Goal: Information Seeking & Learning: Learn about a topic

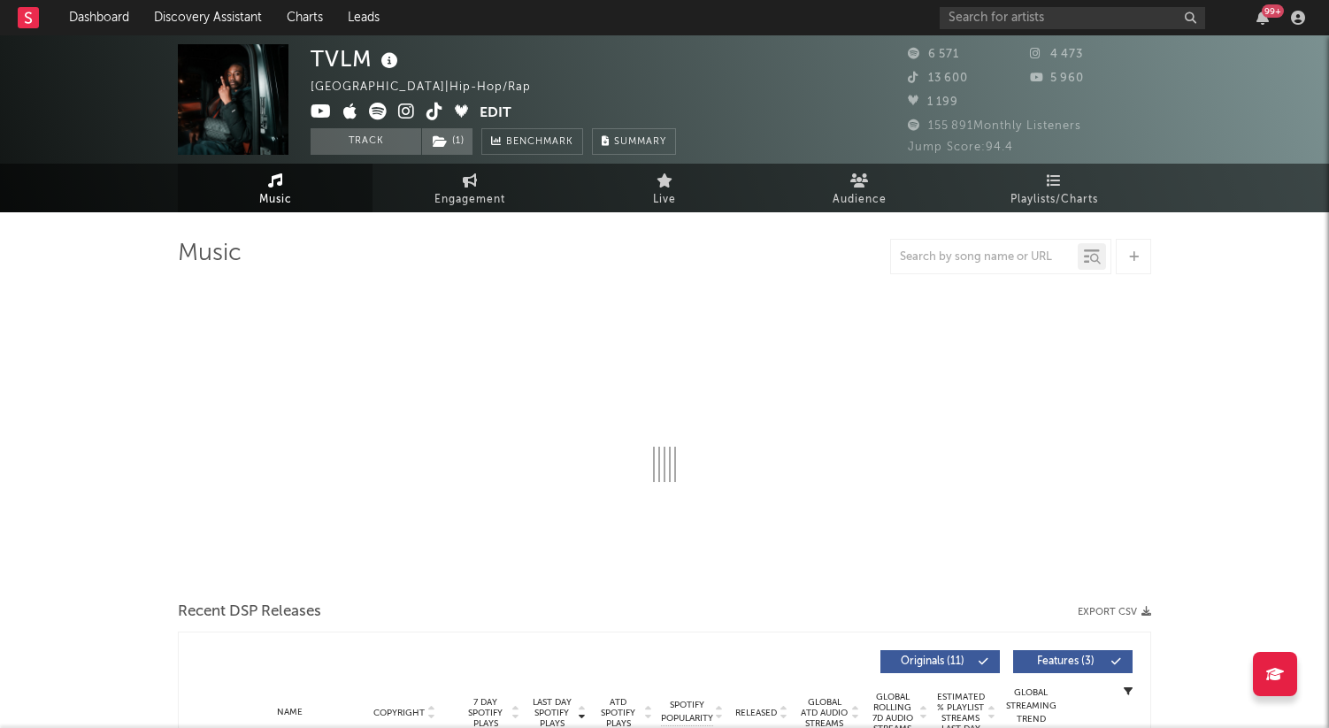
select select "1w"
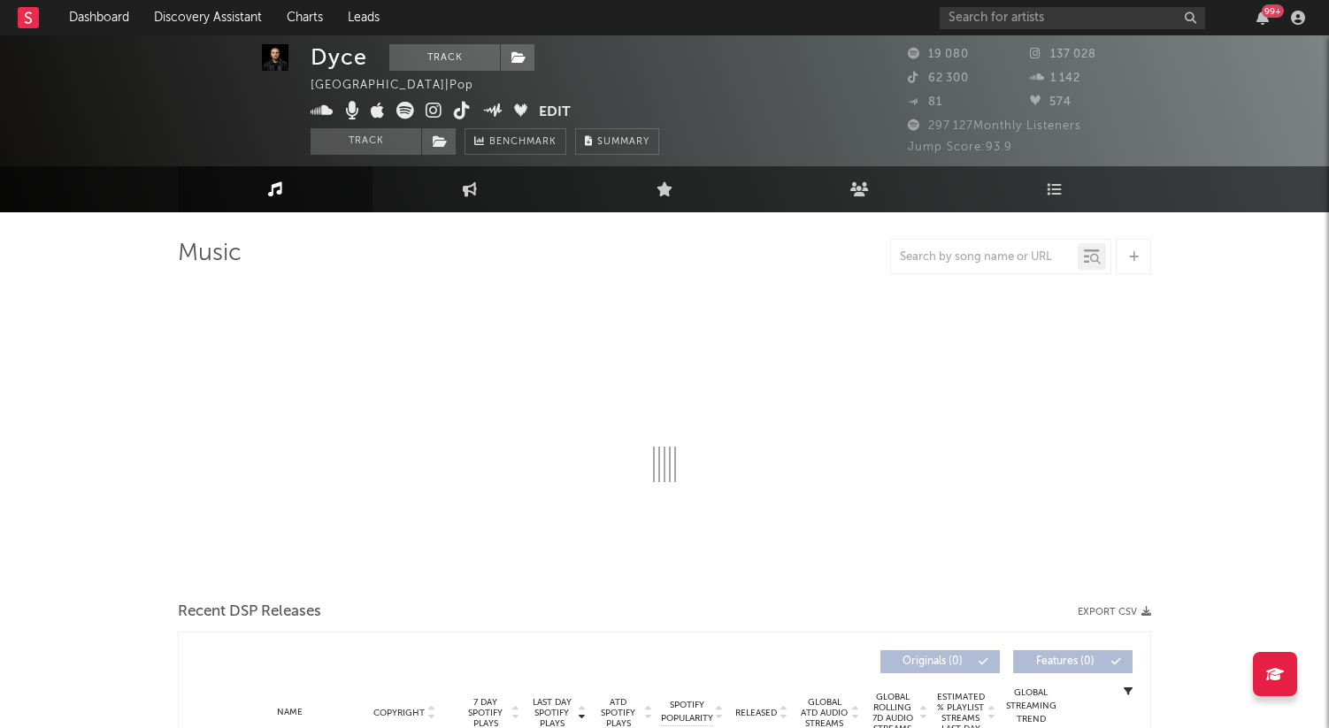
scroll to position [5, 0]
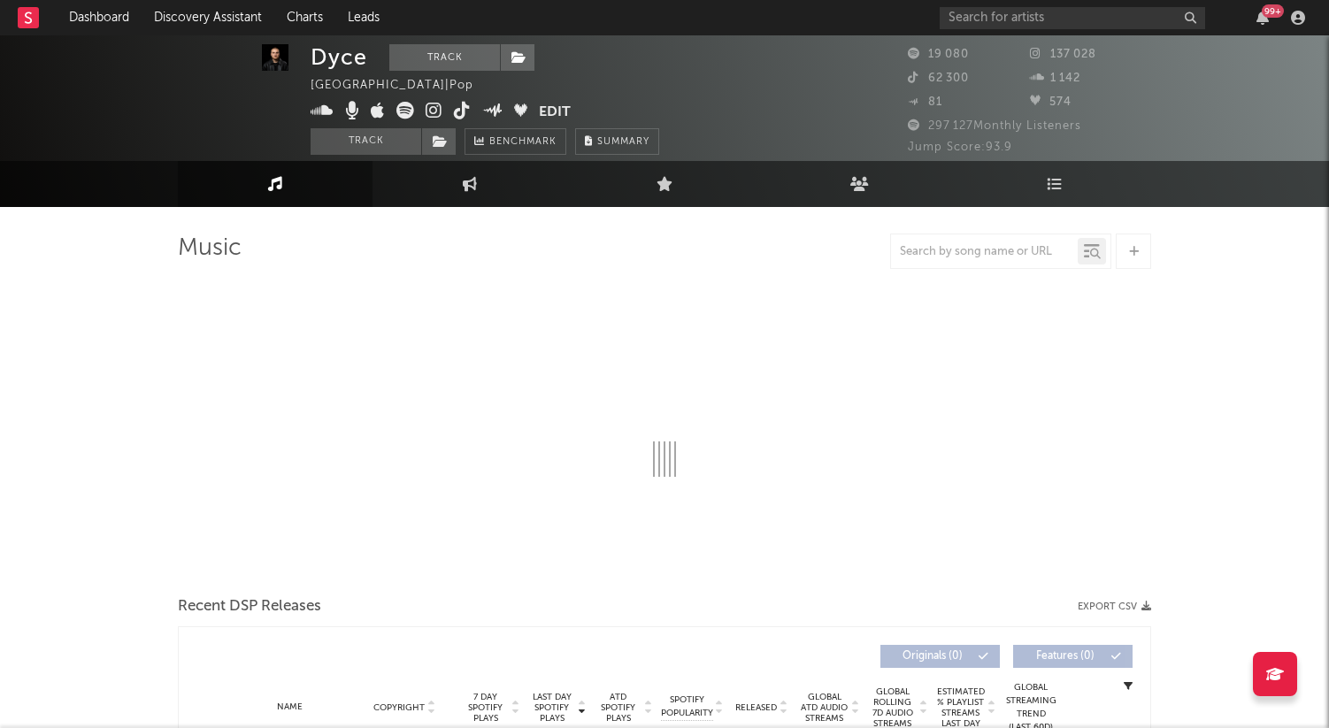
select select "6m"
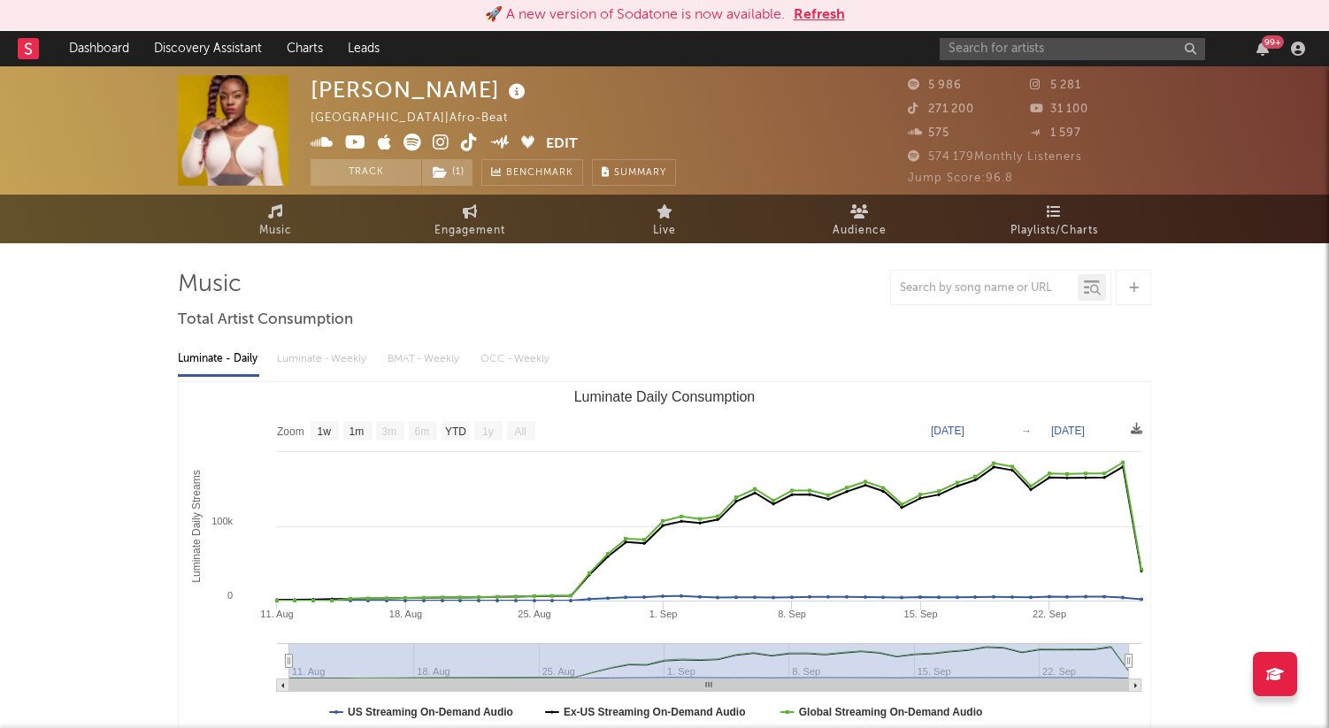
select select "1w"
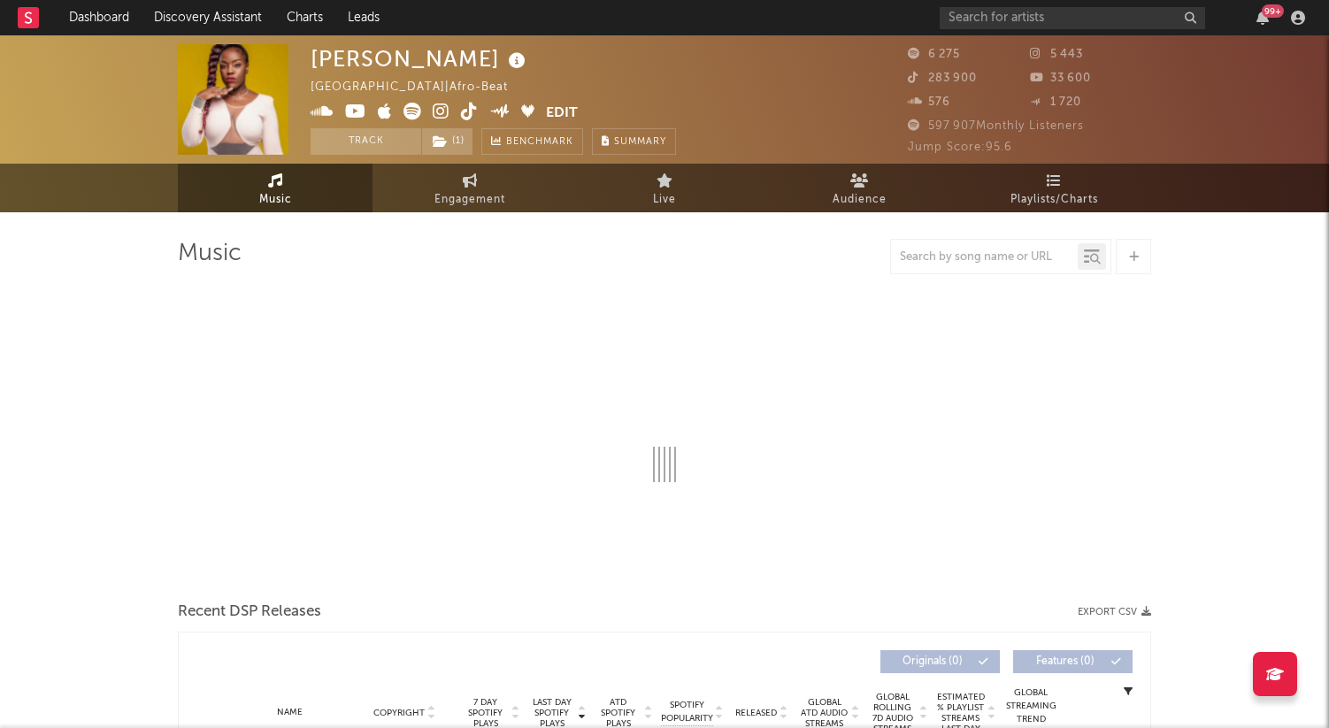
select select "1w"
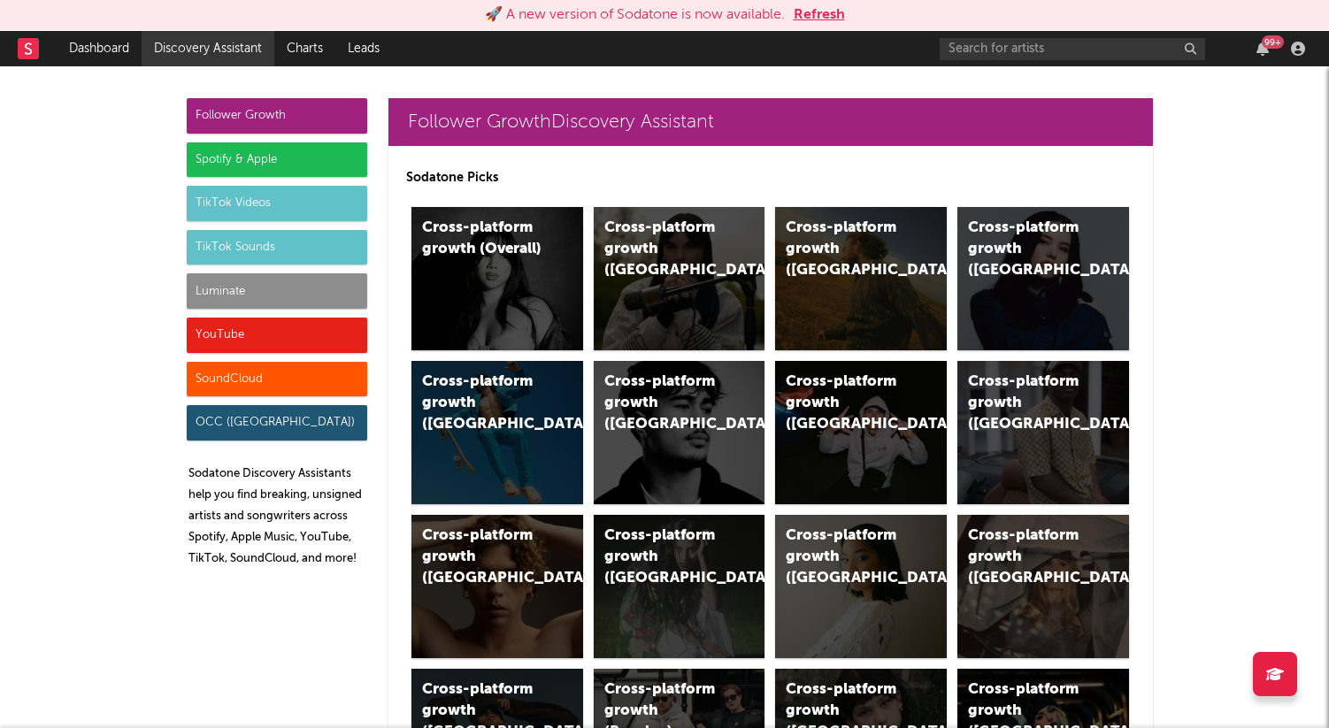
click at [208, 44] on link "Discovery Assistant" at bounding box center [208, 48] width 133 height 35
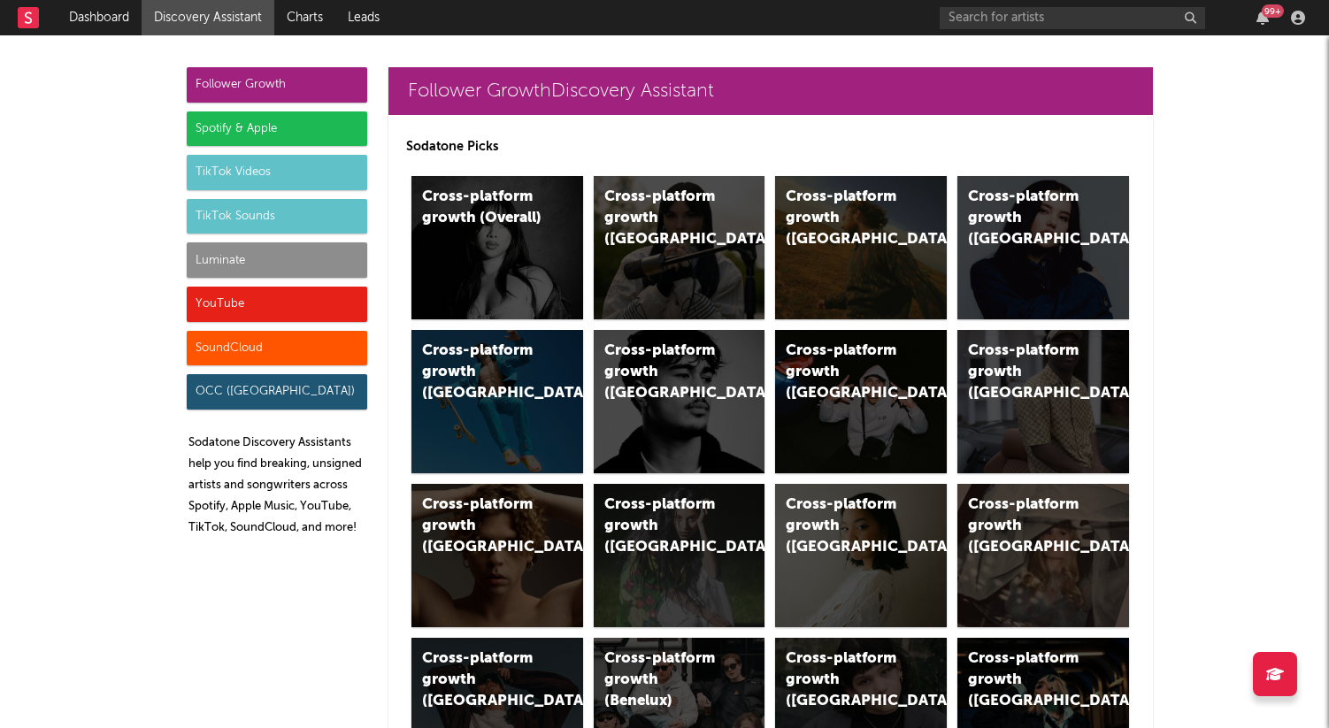
click at [42, 21] on div at bounding box center [37, 17] width 39 height 35
click at [21, 21] on rect at bounding box center [28, 17] width 21 height 21
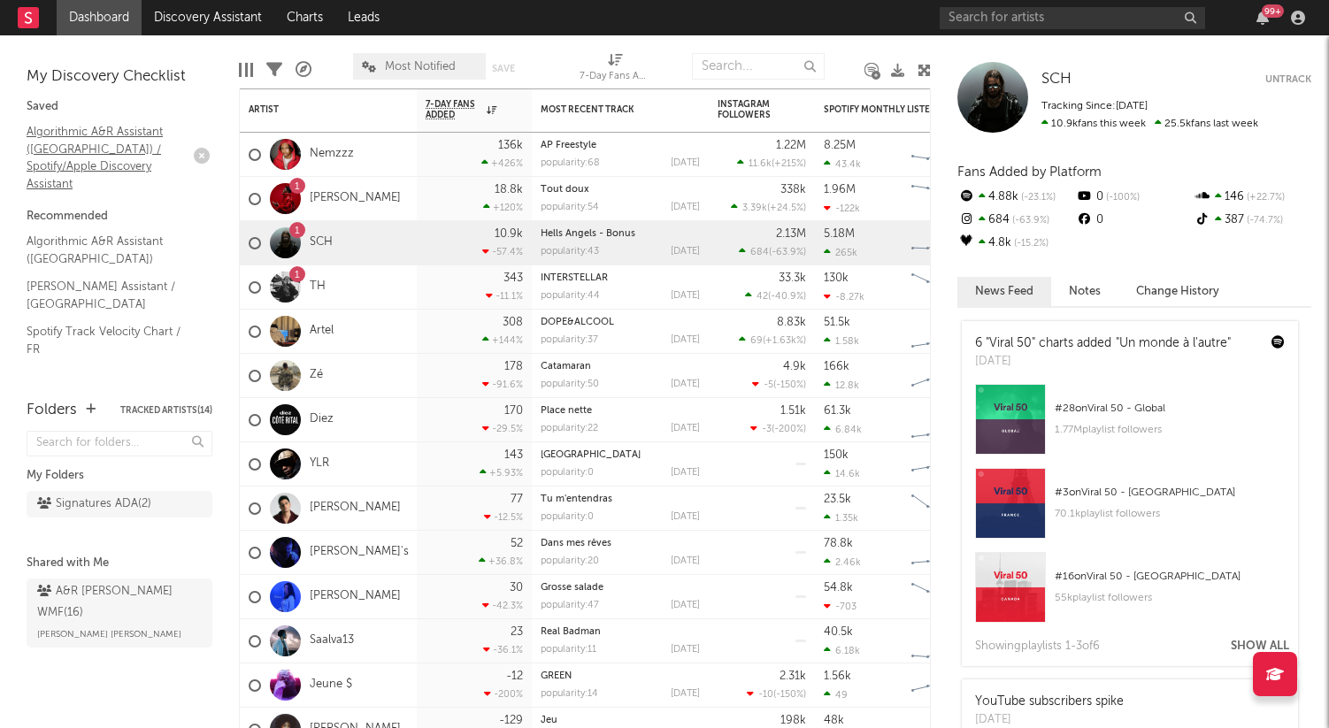
click at [102, 143] on link "Algorithmic A&R Assistant (France) / Spotify/Apple Discovery Assistant" at bounding box center [111, 157] width 168 height 71
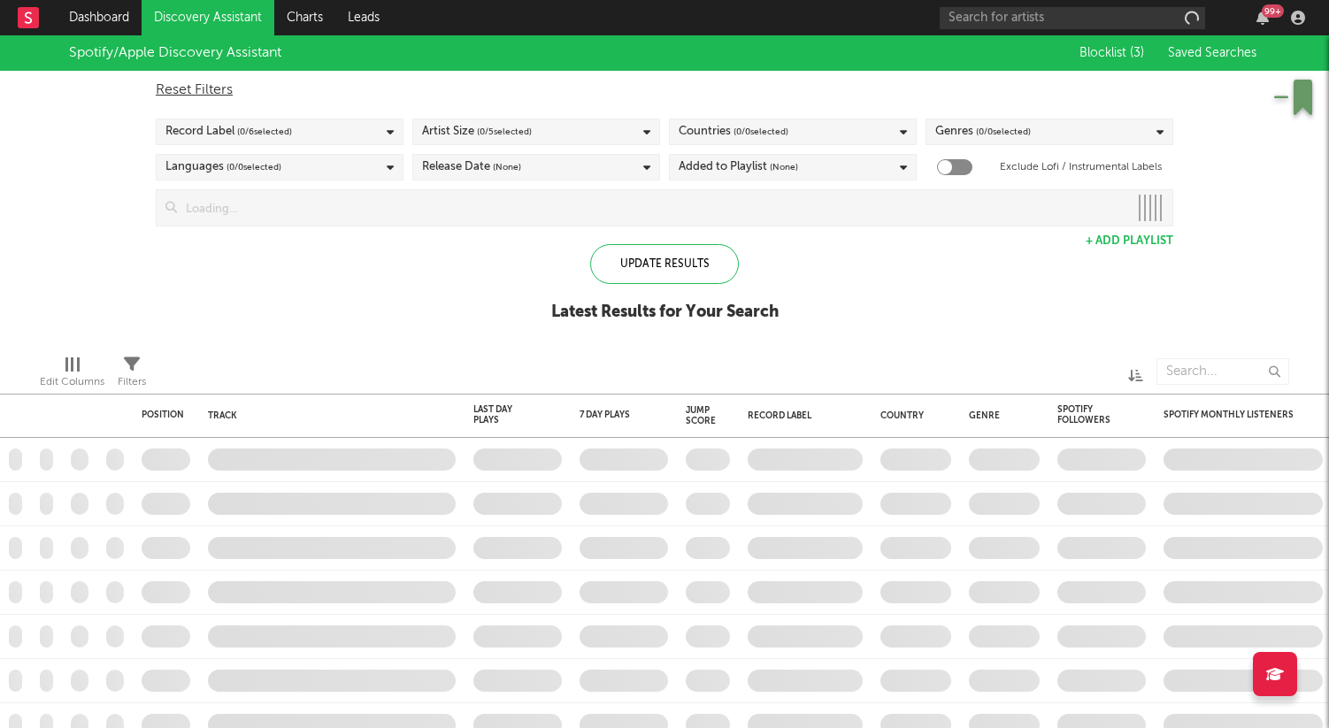
checkbox input "true"
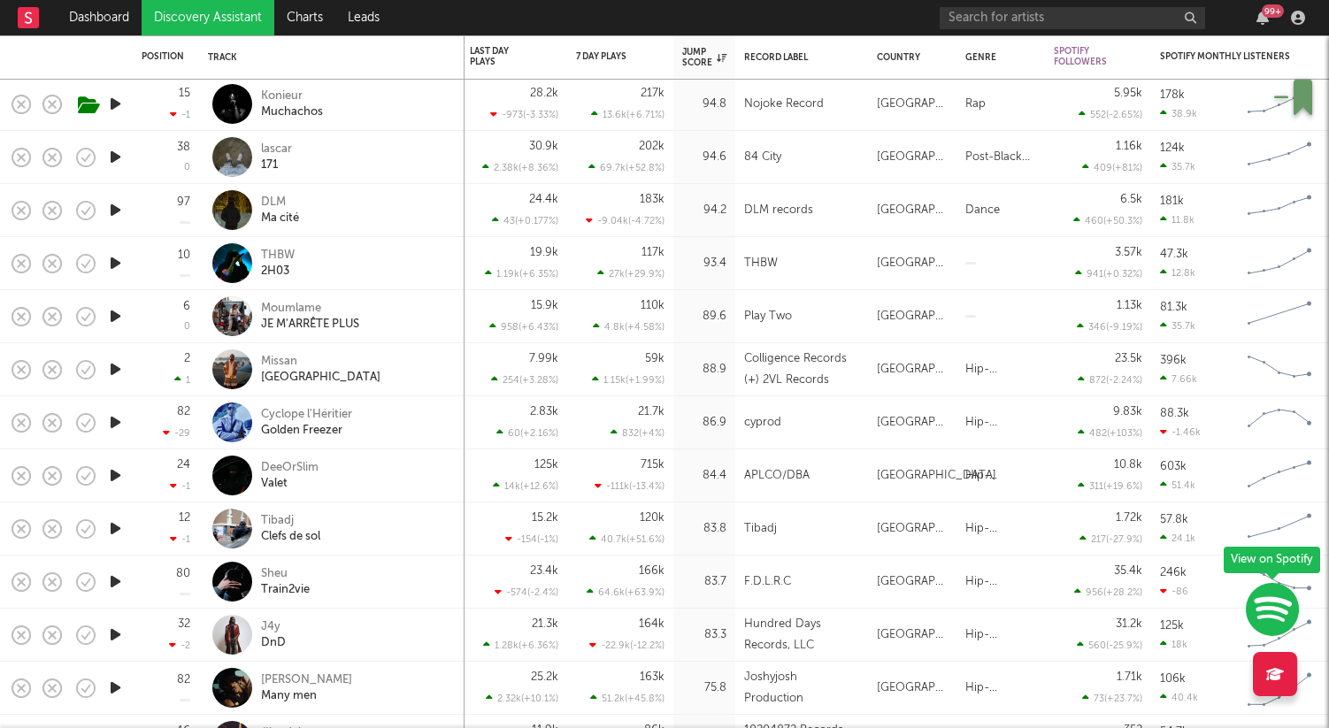
click at [399, 221] on div "DLM Ma cité" at bounding box center [356, 211] width 190 height 32
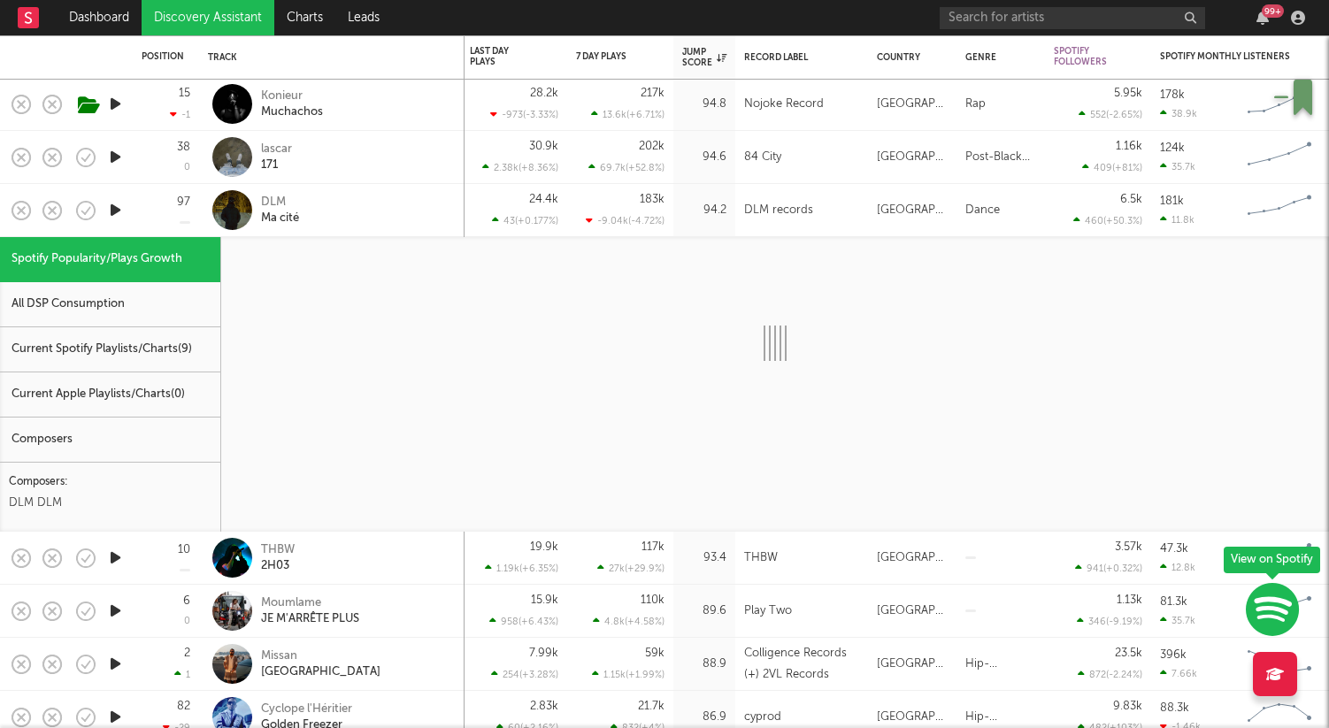
select select "1w"
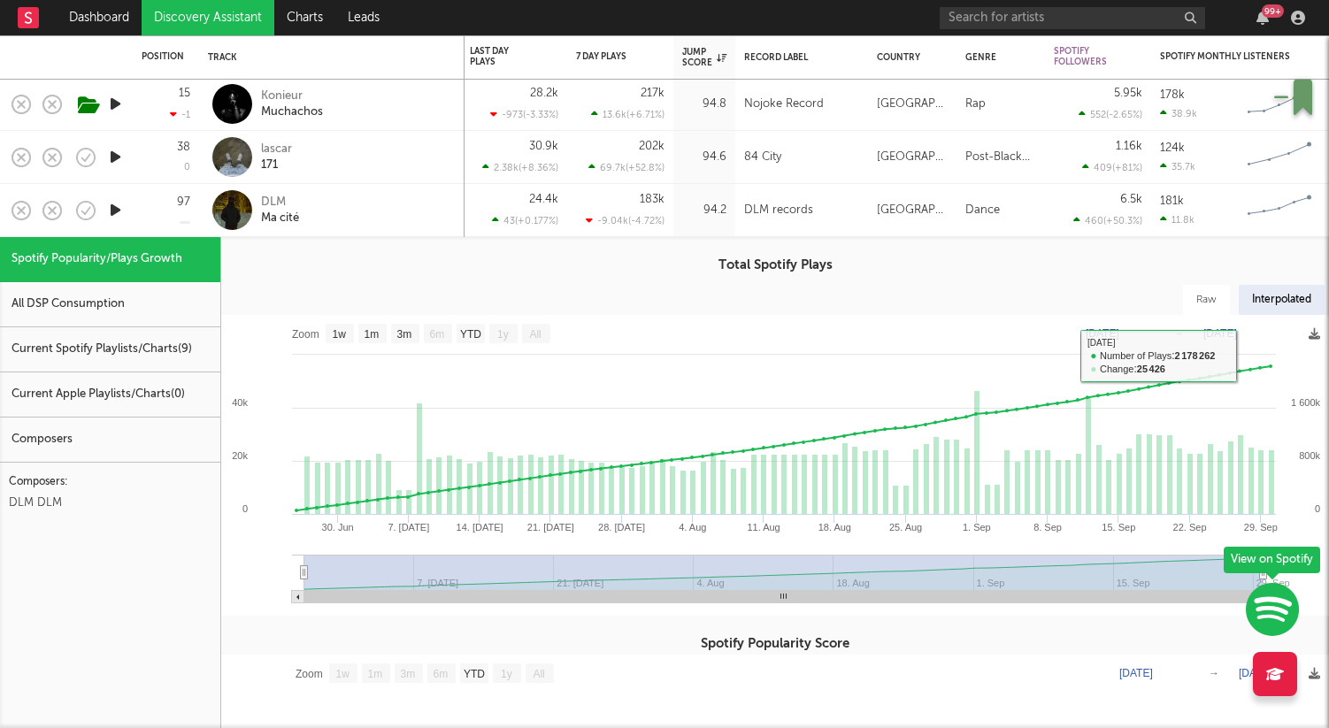
click at [386, 213] on div "DLM Ma cité" at bounding box center [356, 211] width 190 height 32
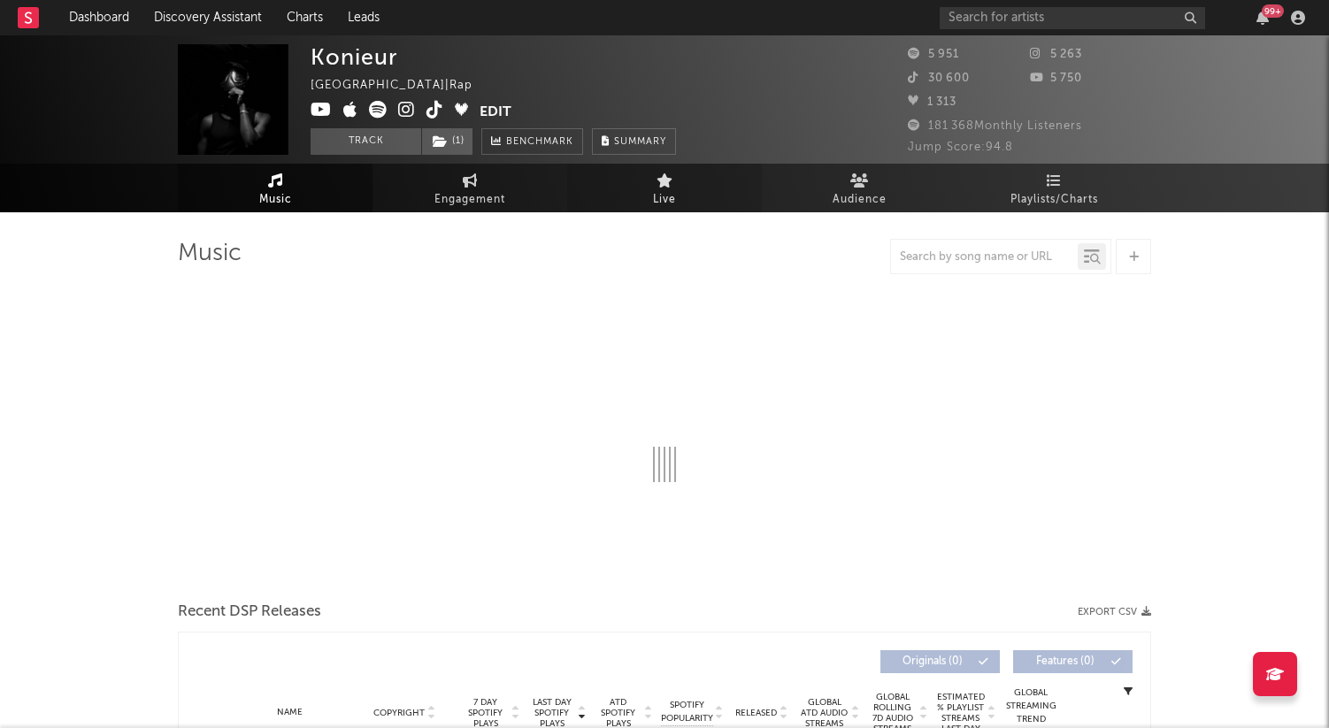
select select "1w"
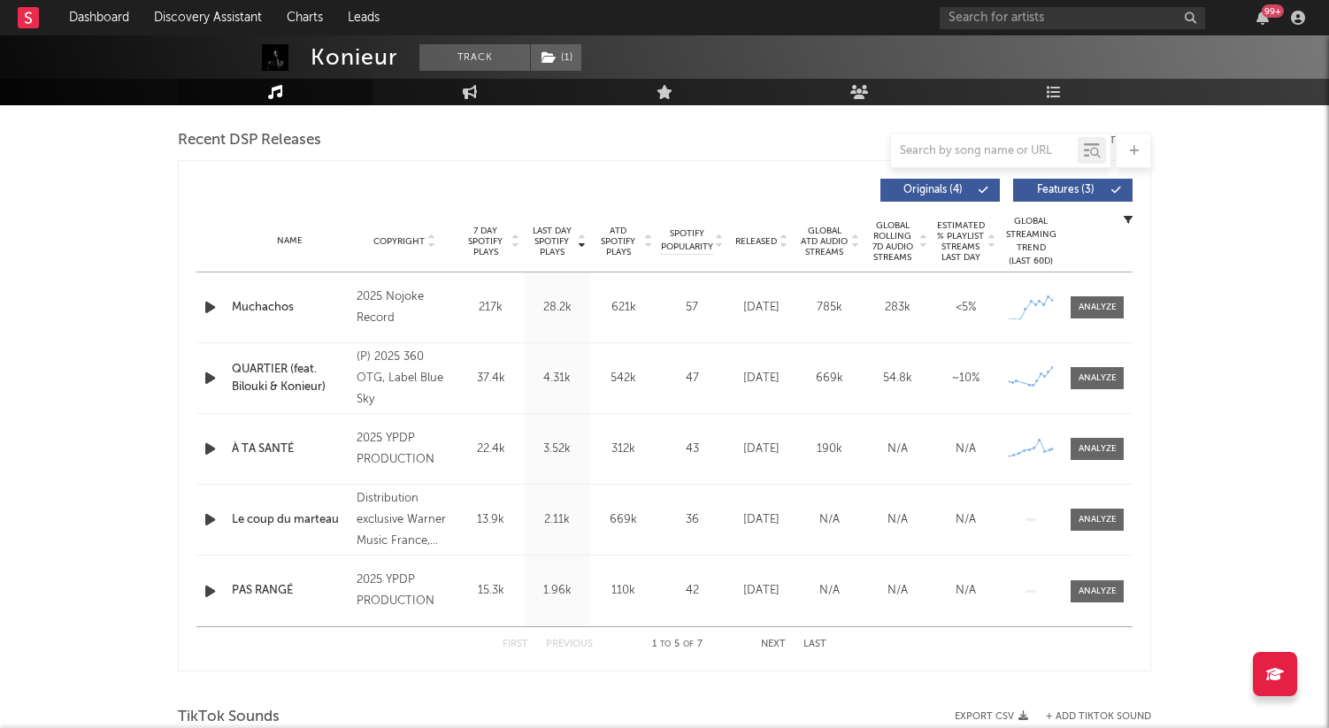
scroll to position [603, 0]
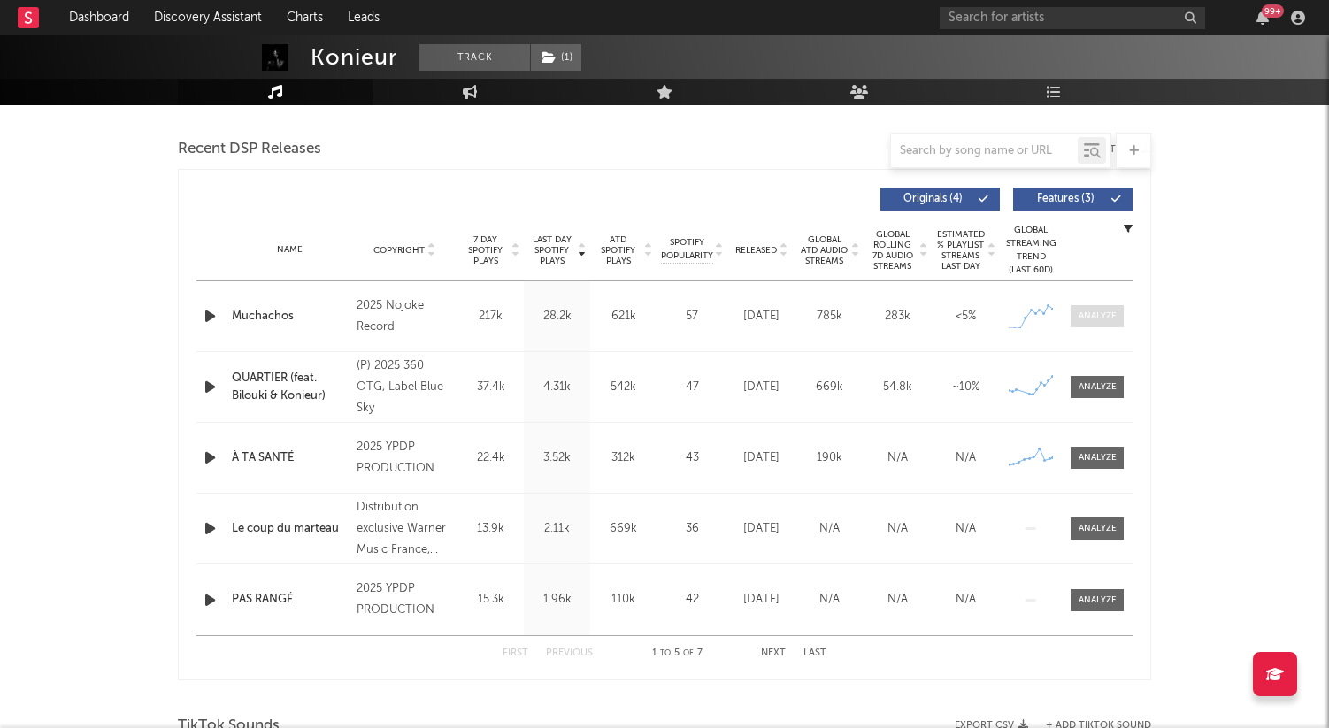
click at [1093, 322] on div at bounding box center [1098, 316] width 38 height 13
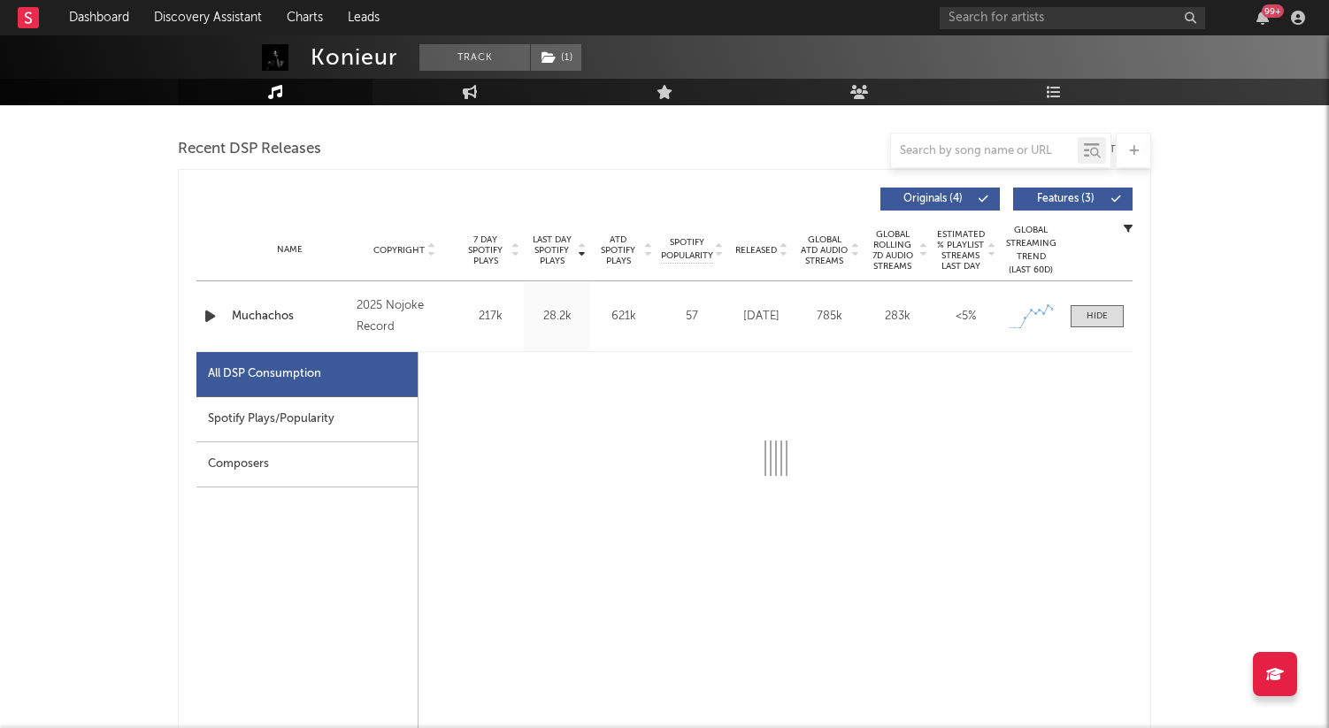
select select "1w"
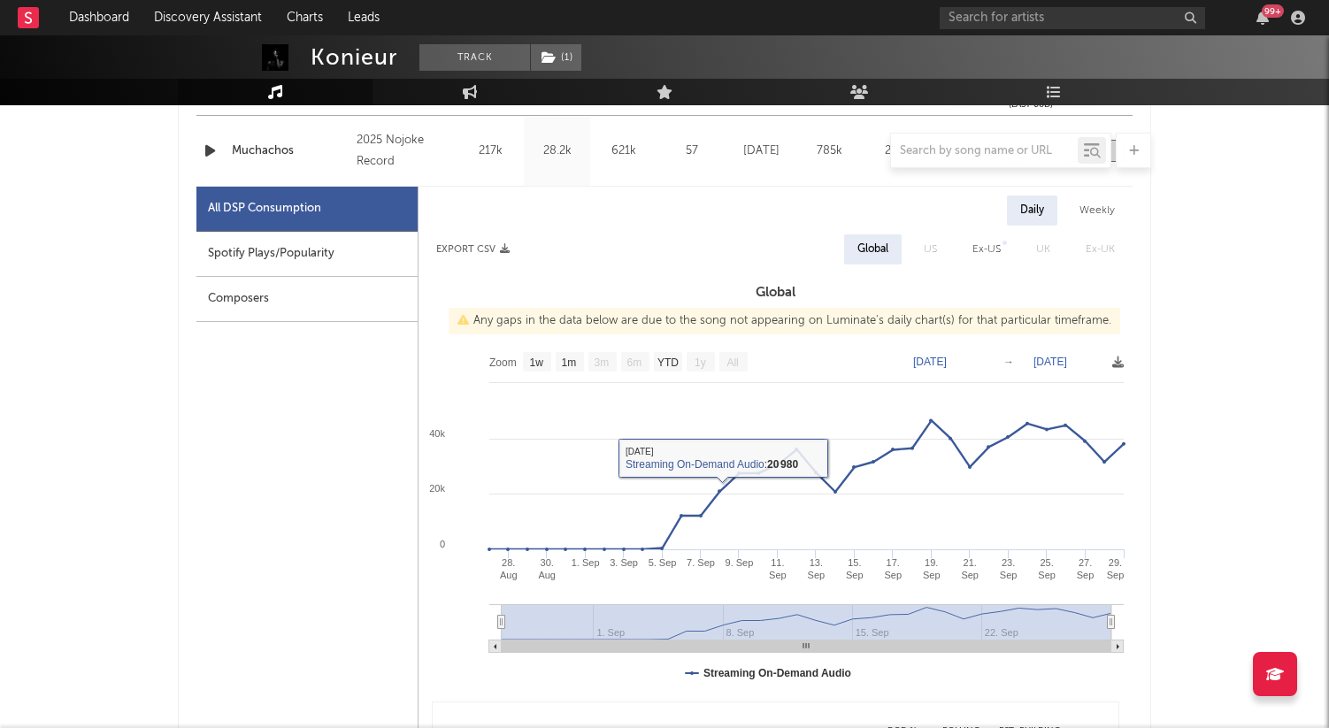
scroll to position [762, 0]
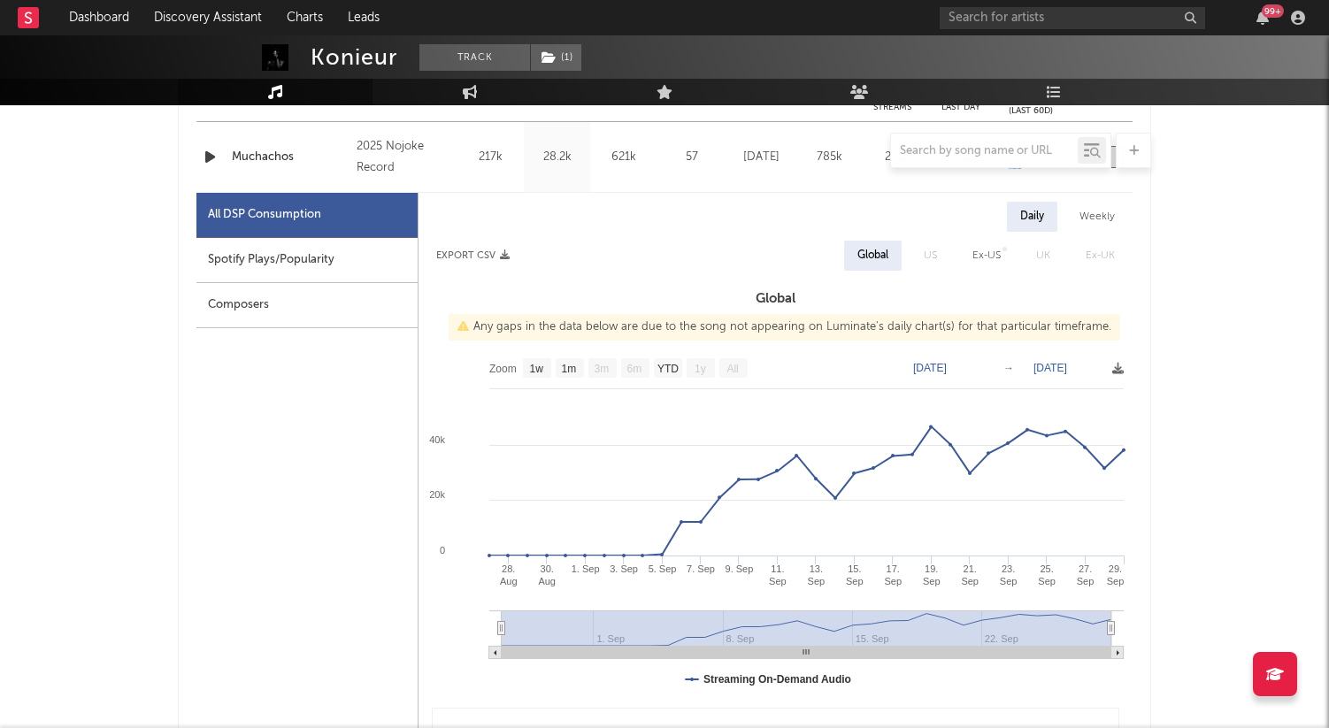
click at [329, 259] on div "Spotify Plays/Popularity" at bounding box center [306, 260] width 221 height 45
select select "1w"
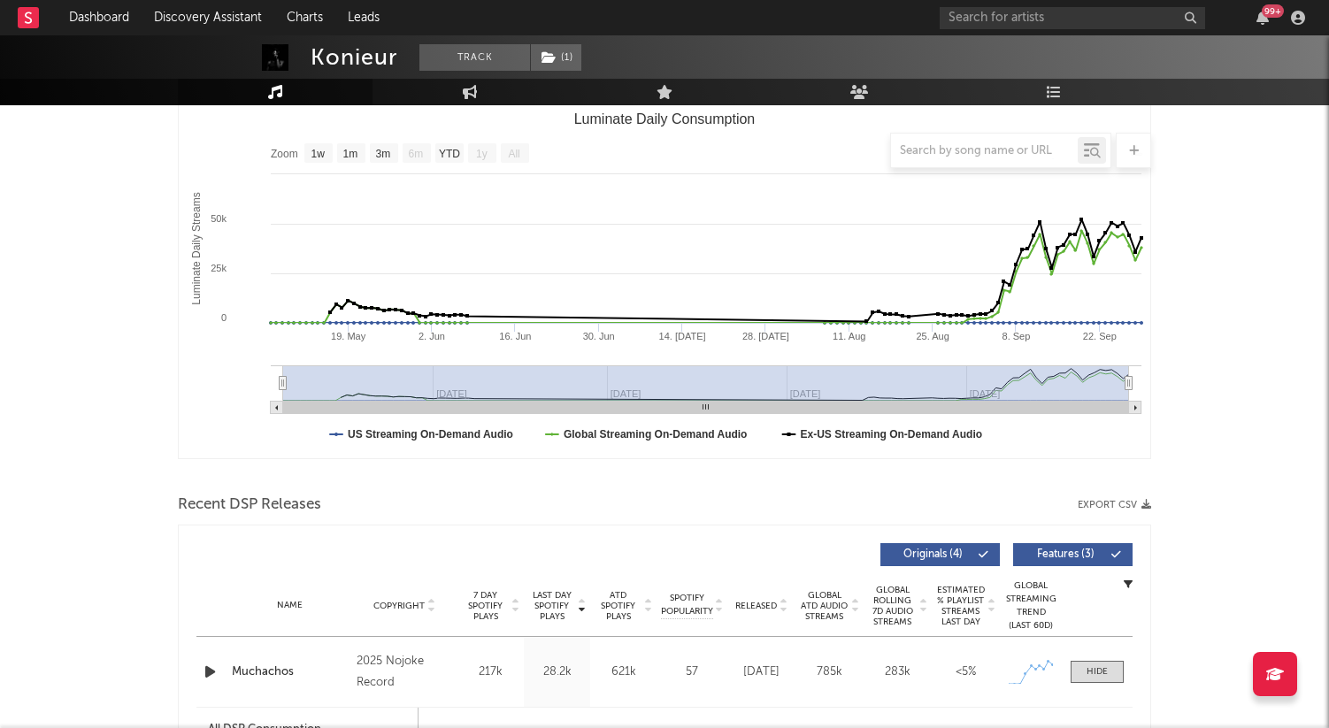
scroll to position [93, 0]
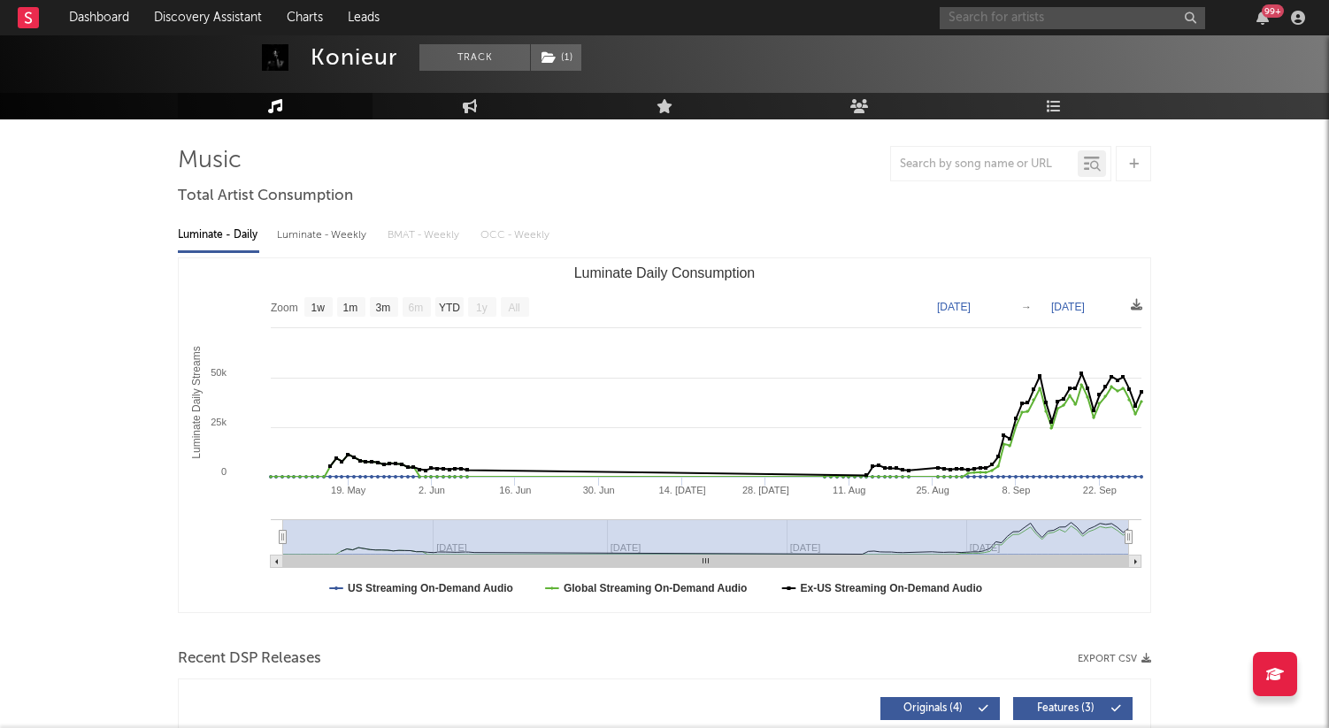
click at [1002, 24] on input "text" at bounding box center [1072, 18] width 265 height 22
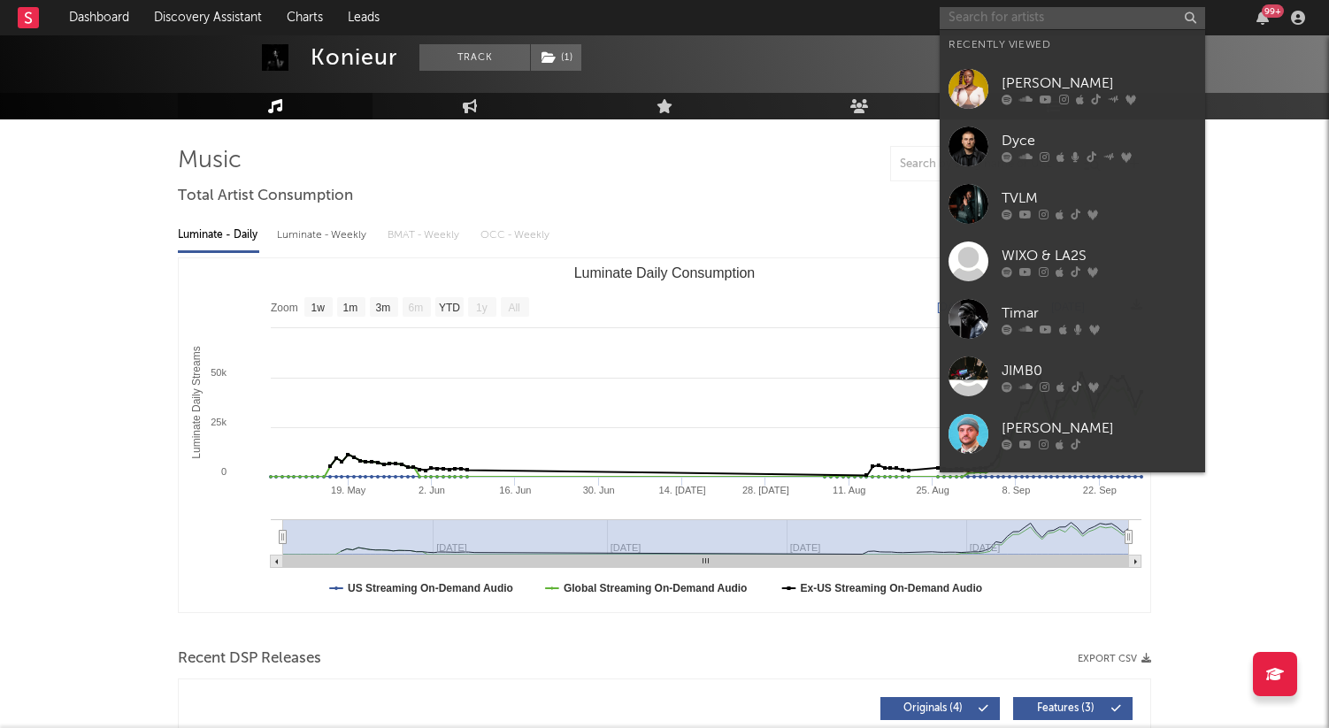
paste input "[URL][DOMAIN_NAME]"
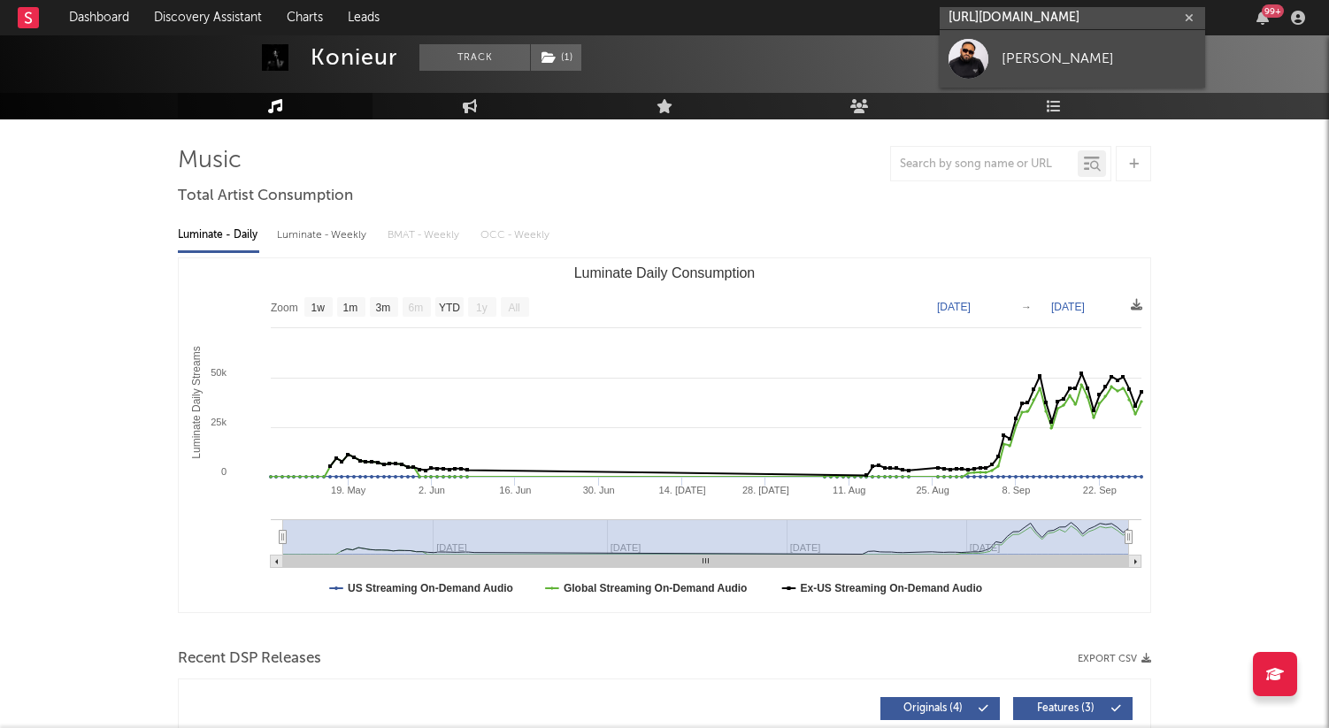
type input "[URL][DOMAIN_NAME]"
click at [1013, 54] on div "[PERSON_NAME]" at bounding box center [1099, 58] width 195 height 21
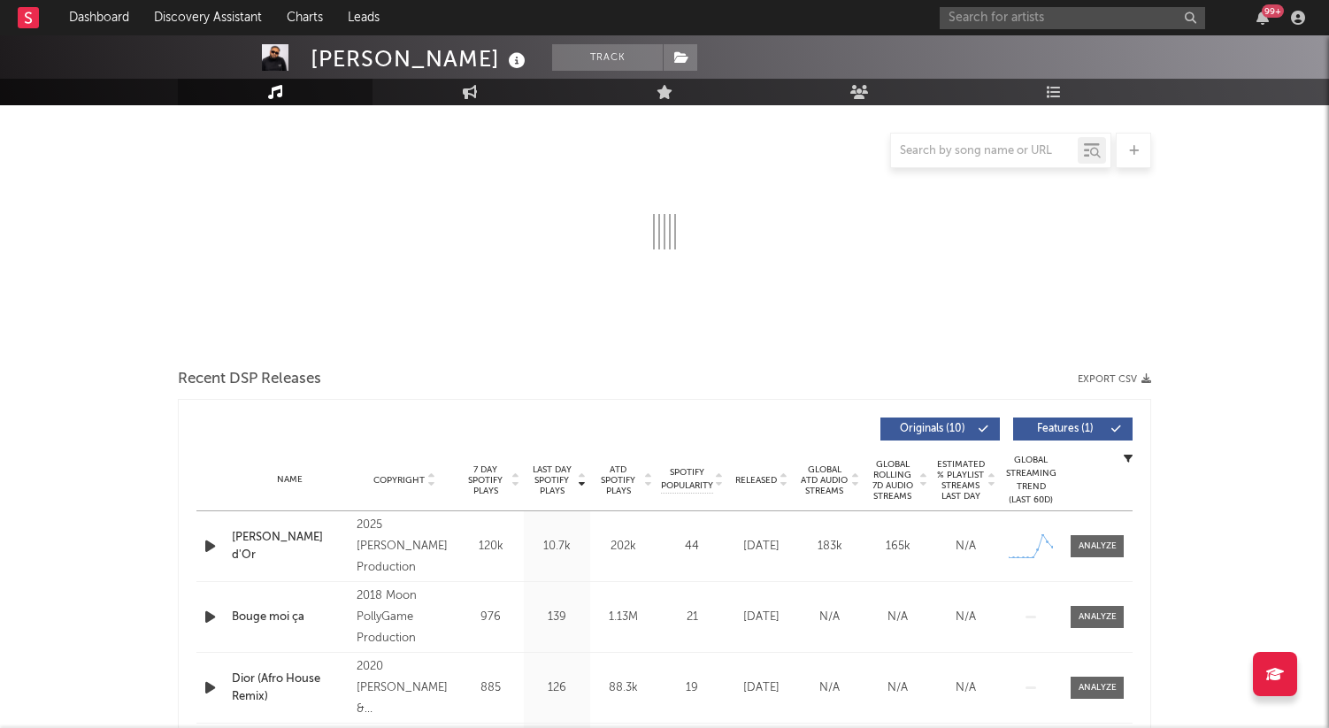
select select "1w"
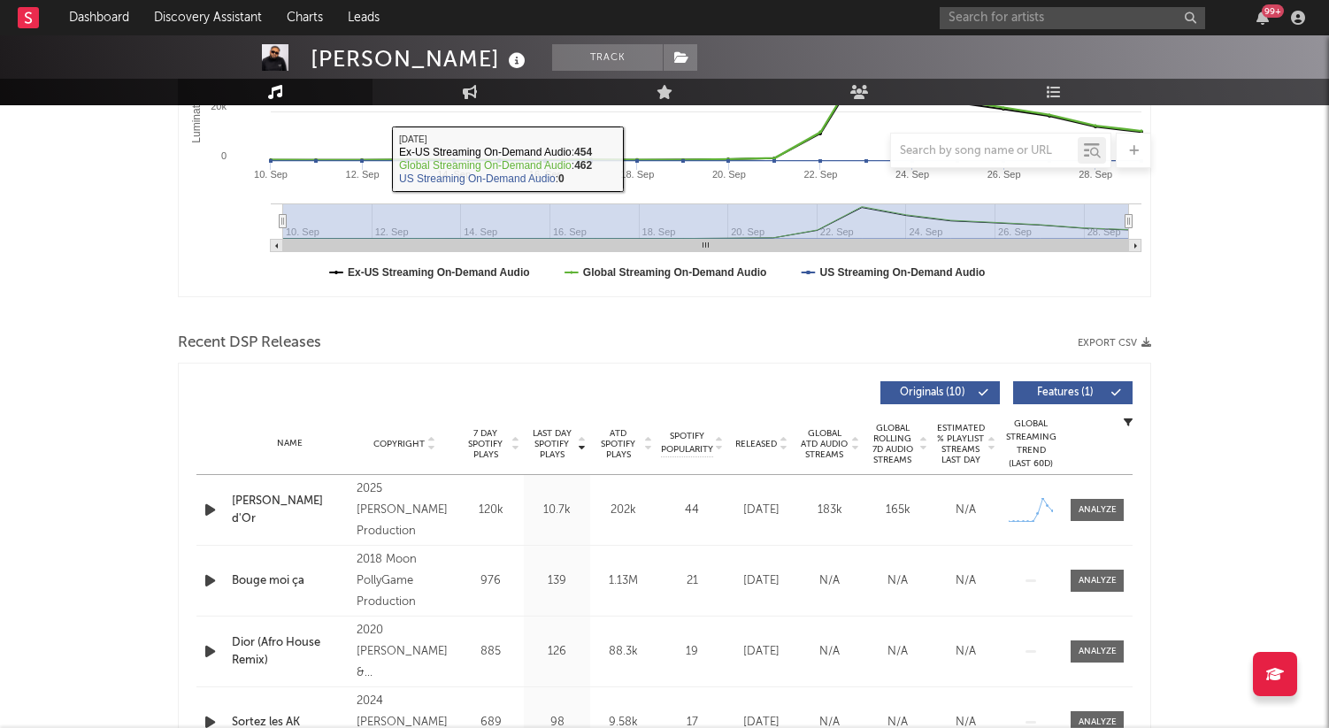
scroll to position [457, 0]
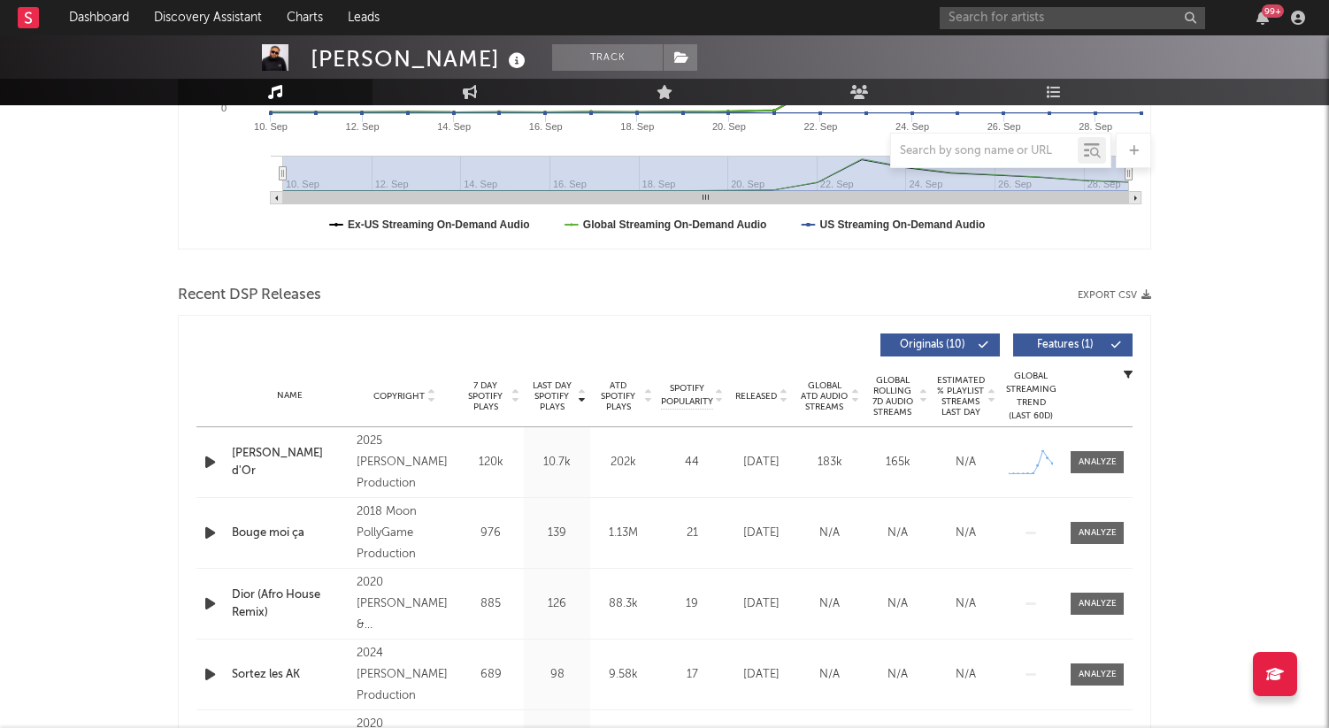
click at [1068, 457] on div at bounding box center [1095, 462] width 58 height 22
click at [1087, 462] on div at bounding box center [1098, 462] width 38 height 13
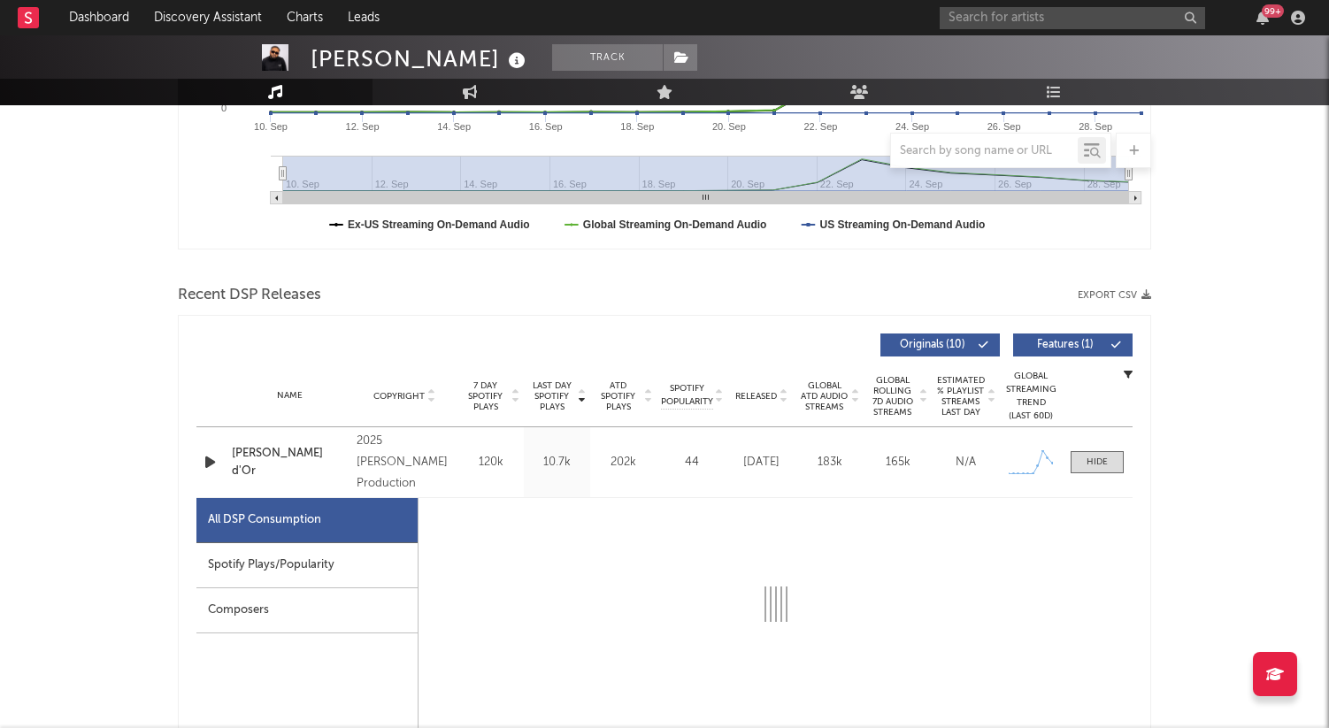
select select "1w"
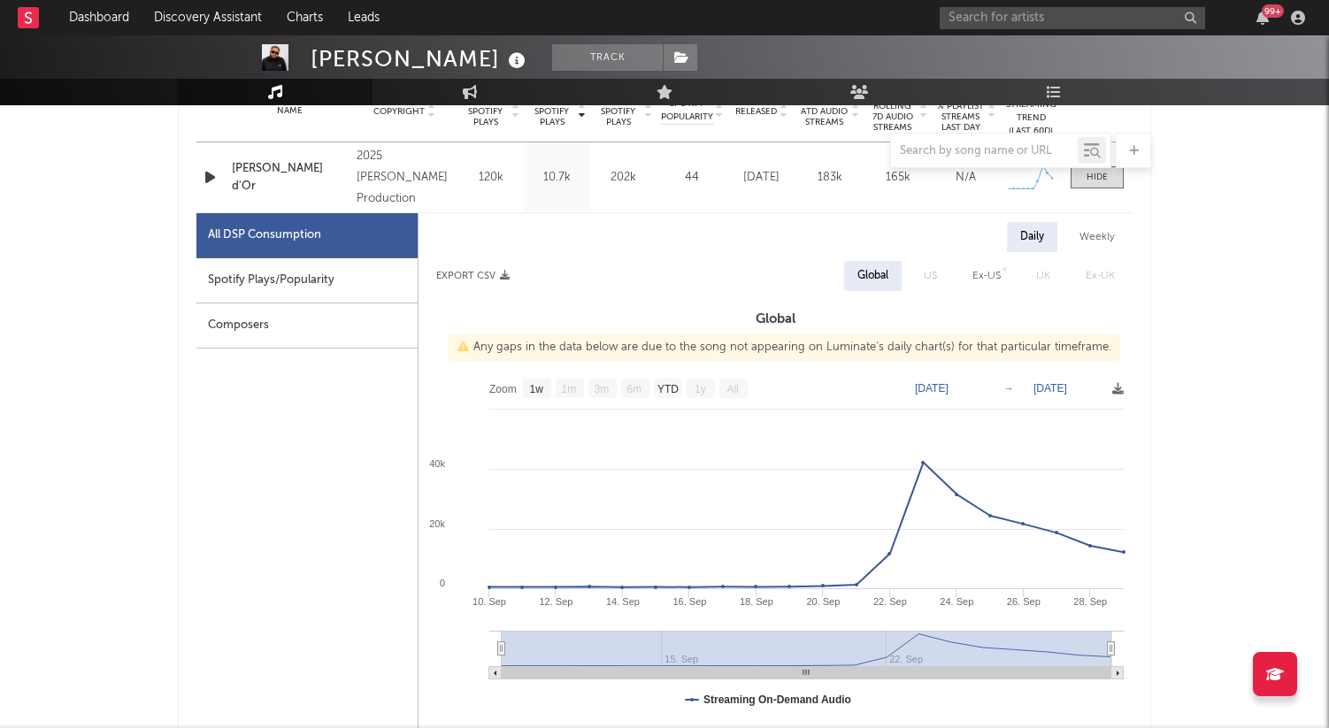
scroll to position [751, 0]
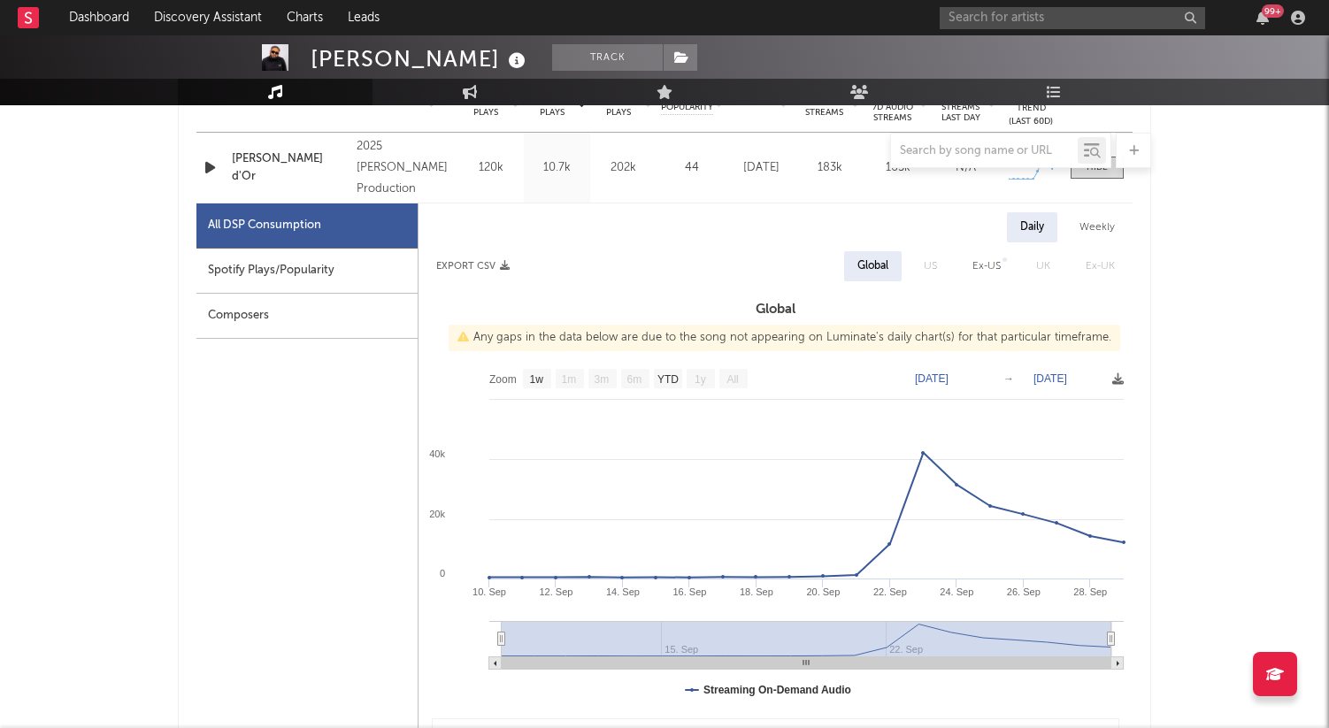
click at [312, 272] on div "Spotify Plays/Popularity" at bounding box center [306, 271] width 221 height 45
select select "1w"
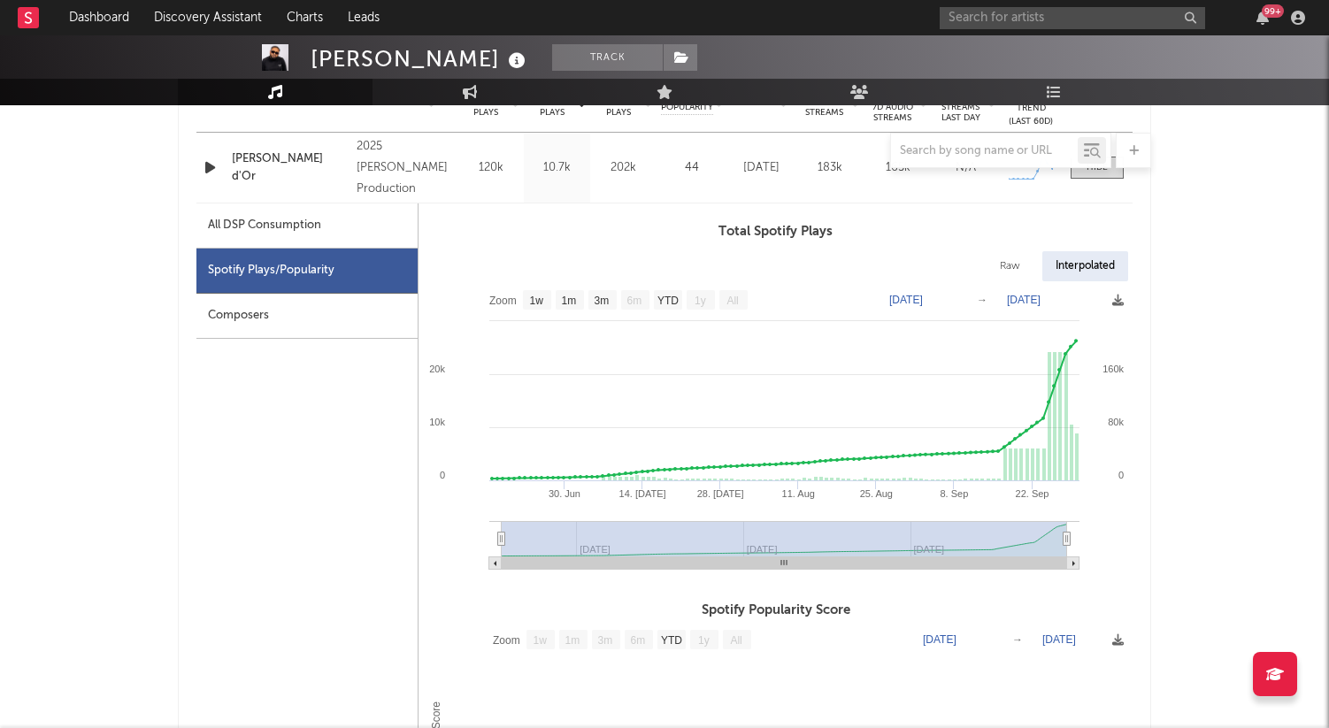
click at [372, 272] on div "Spotify Plays/Popularity" at bounding box center [306, 271] width 221 height 45
click at [1099, 181] on div "Name [PERSON_NAME] d'Or Copyright 2025 [PERSON_NAME] Production Label [PERSON_N…" at bounding box center [664, 168] width 936 height 70
click at [1090, 174] on span at bounding box center [1097, 168] width 53 height 22
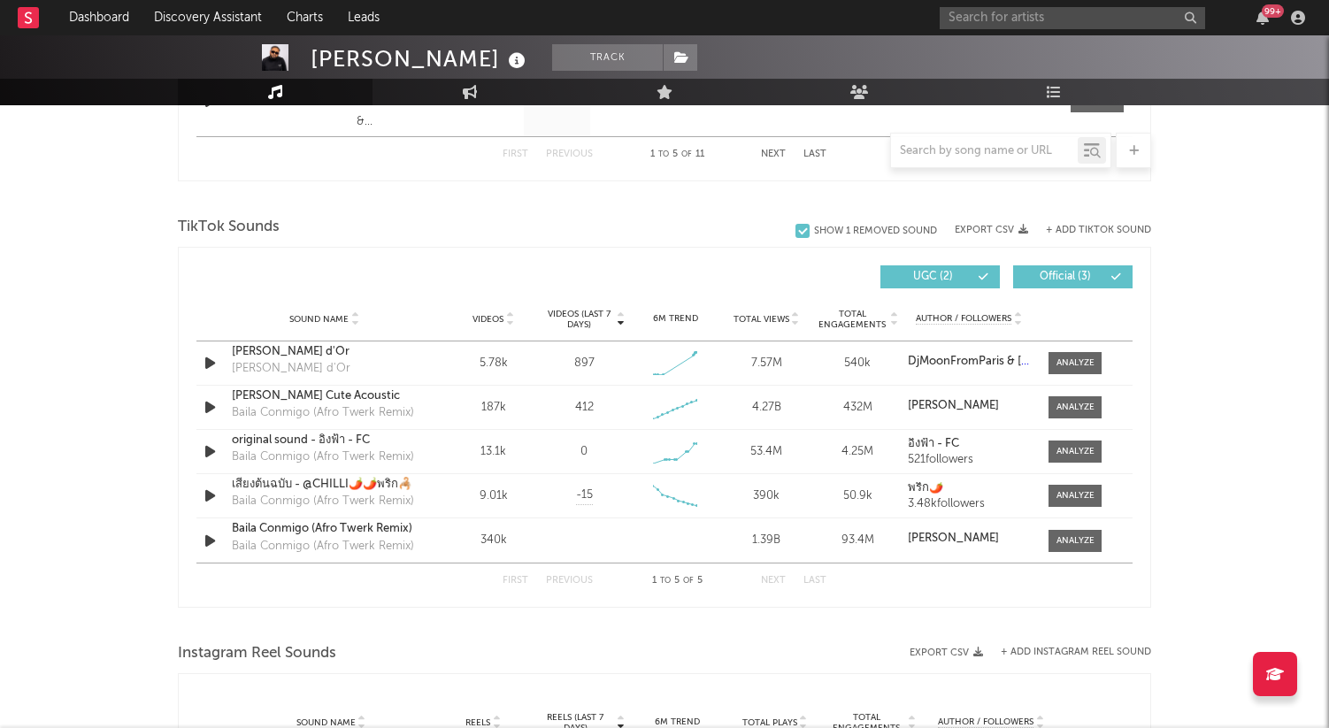
scroll to position [1098, 0]
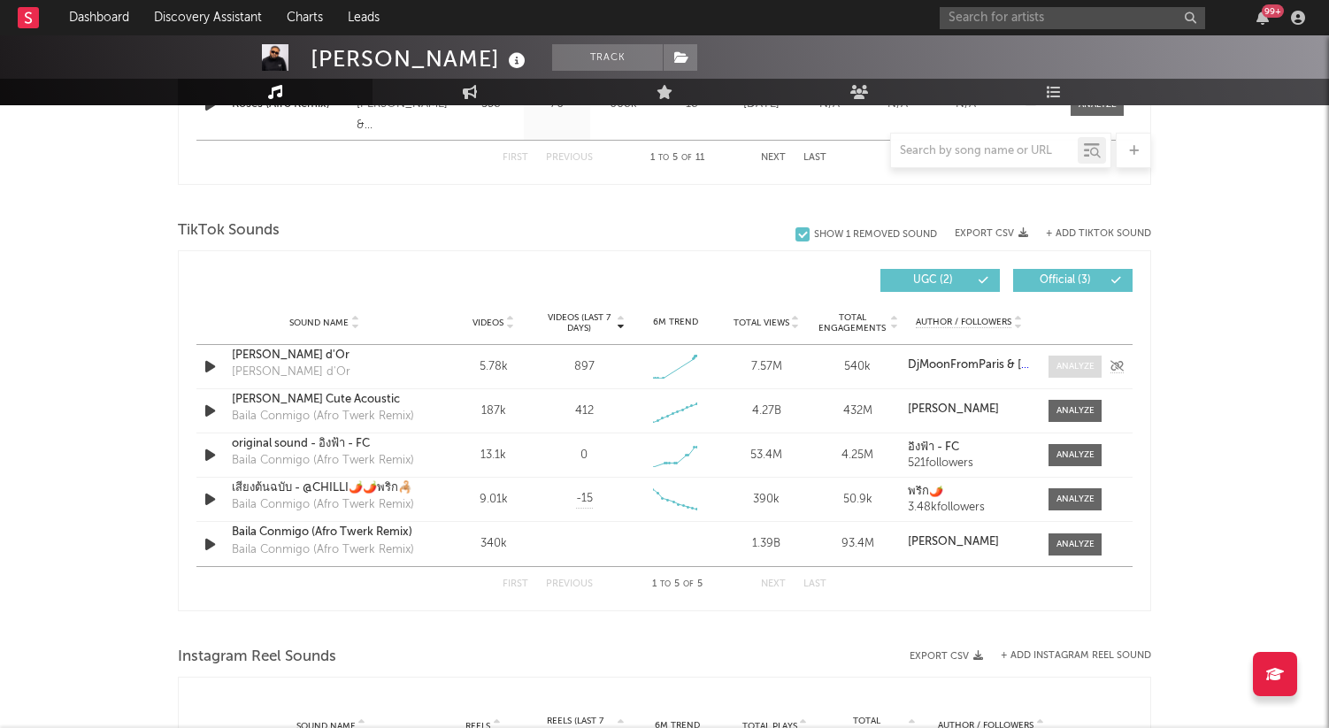
click at [1072, 369] on div at bounding box center [1075, 366] width 38 height 13
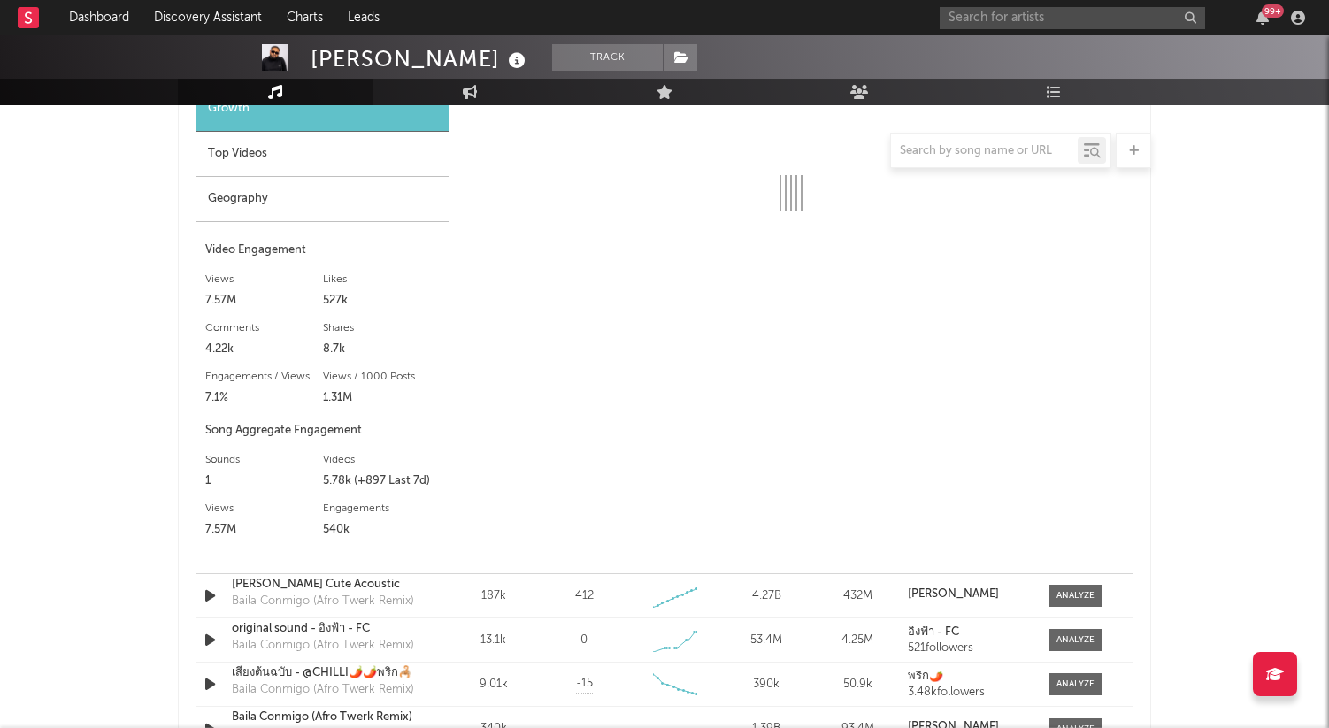
select select "1w"
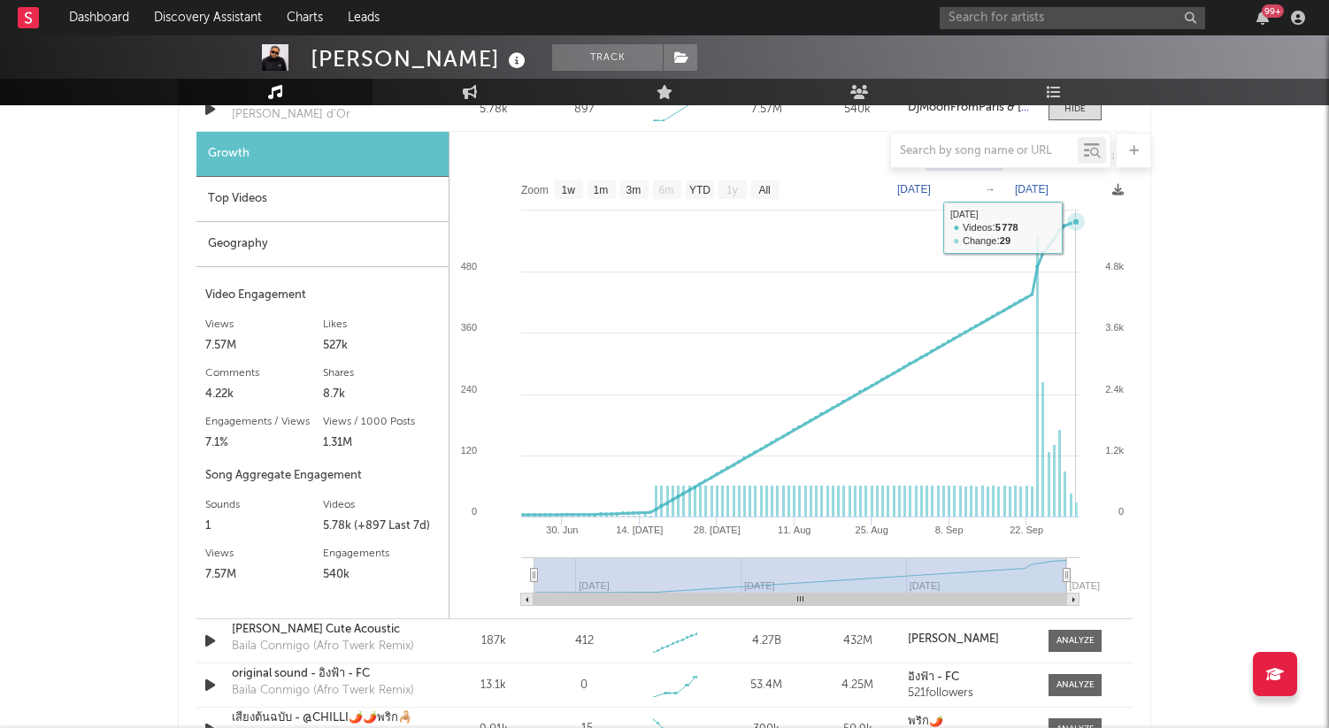
scroll to position [1352, 0]
